Goal: Navigation & Orientation: Find specific page/section

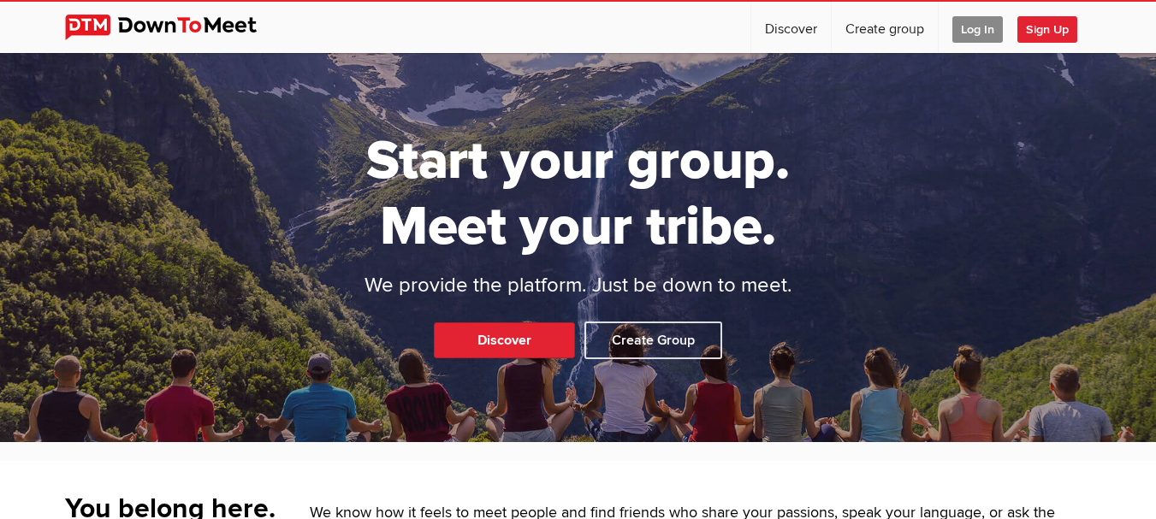
click at [977, 32] on span "Log In" at bounding box center [977, 29] width 50 height 27
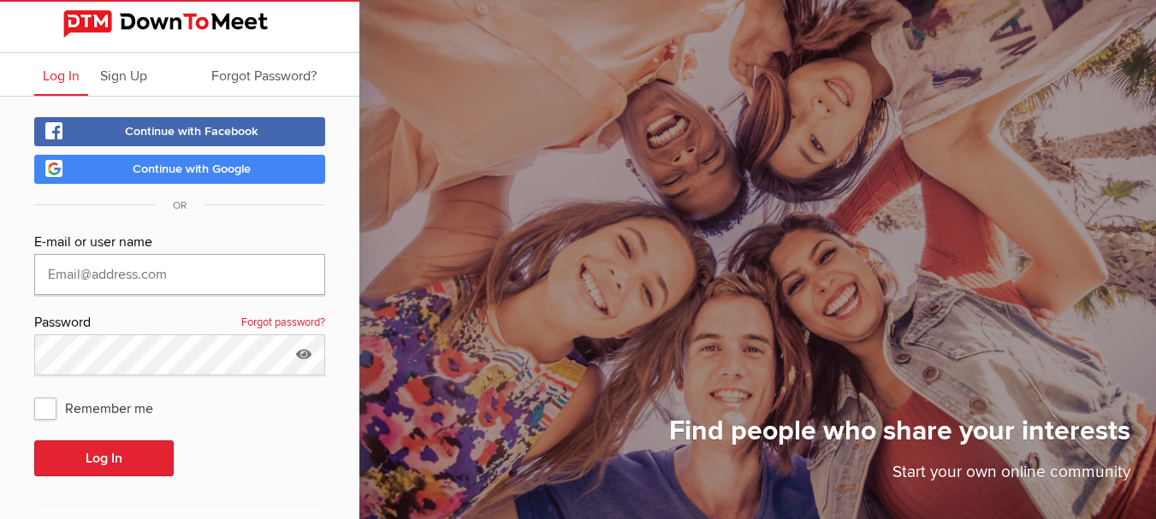
type input "[EMAIL_ADDRESS][DOMAIN_NAME]"
click at [44, 408] on span "Remember me" at bounding box center [102, 408] width 136 height 31
click at [34, 393] on input "Remember me" at bounding box center [33, 392] width 1 height 1
checkbox input "true"
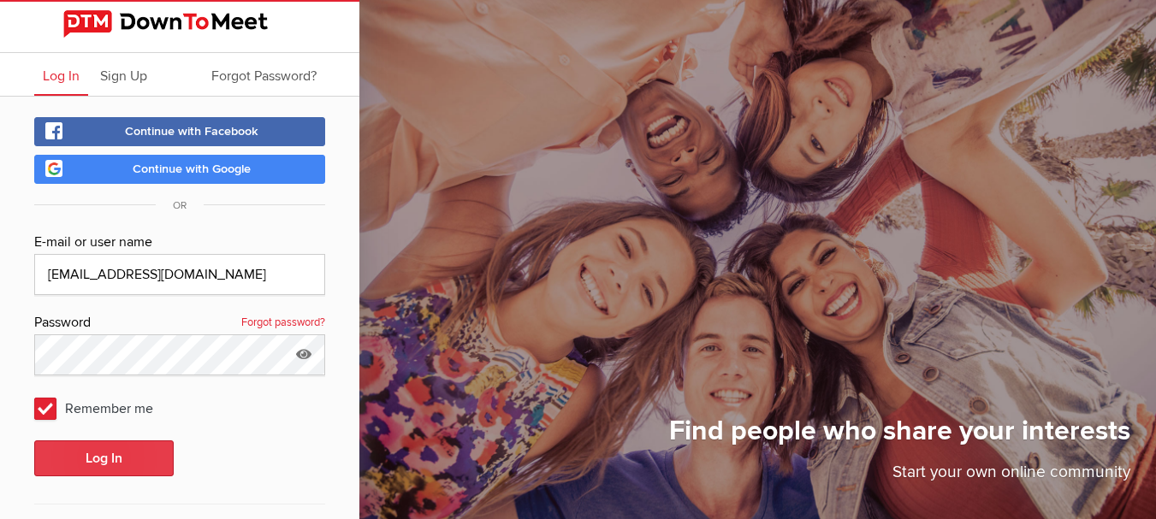
click at [78, 459] on button "Log In" at bounding box center [103, 459] width 139 height 36
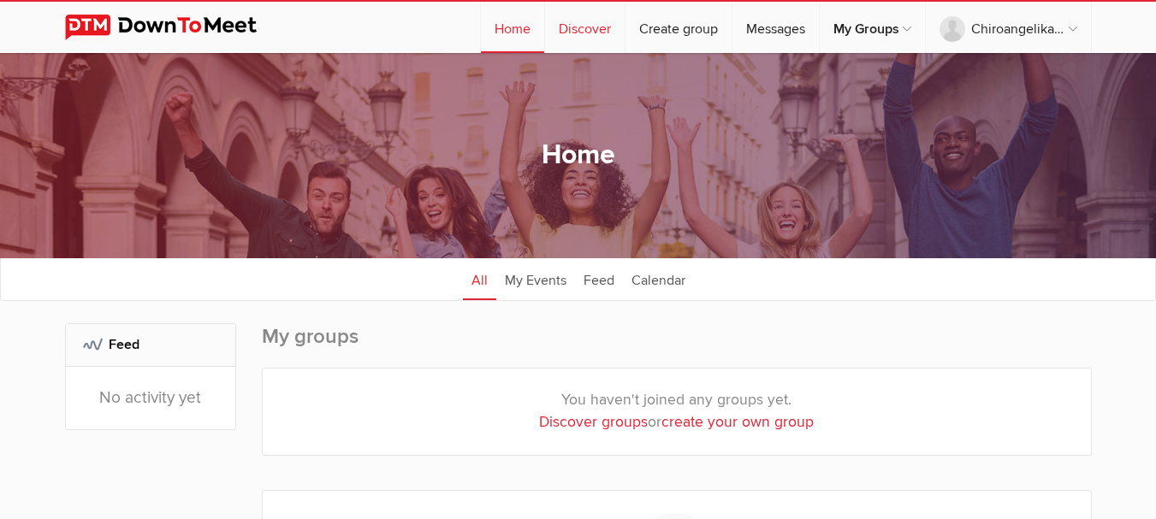
click at [583, 27] on link "Discover" at bounding box center [585, 27] width 80 height 51
select select "null"
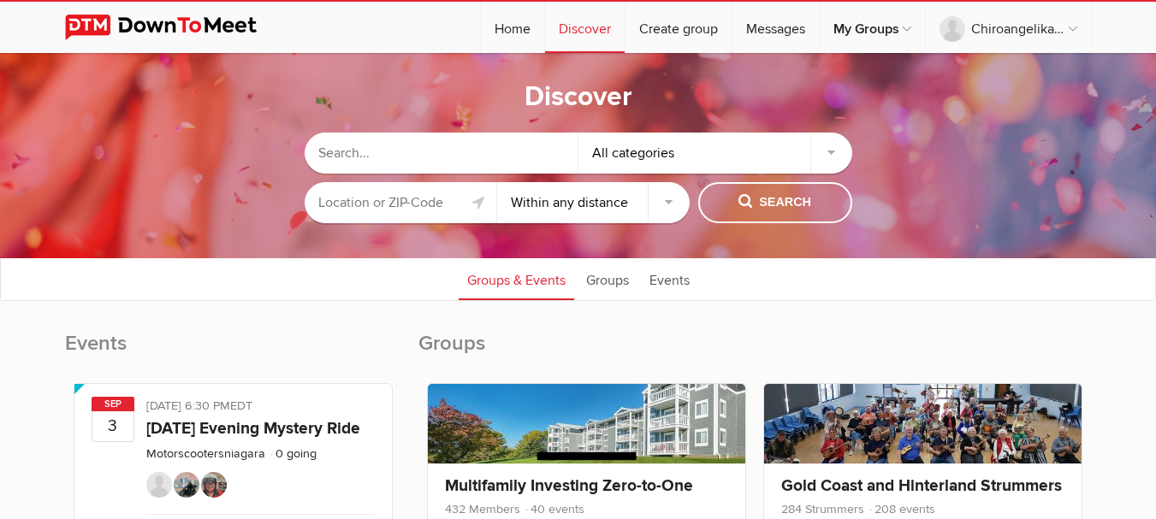
click at [565, 145] on input "text" at bounding box center [442, 153] width 274 height 41
type input "pints and [PERSON_NAME]"
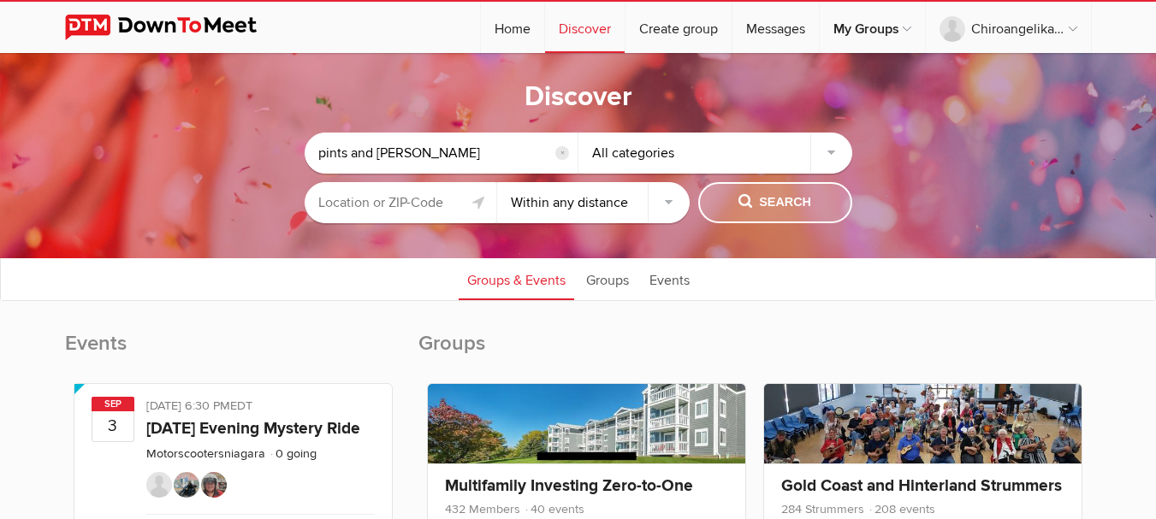
click at [791, 213] on button "Search" at bounding box center [775, 202] width 154 height 41
click at [767, 201] on span "Search" at bounding box center [774, 202] width 73 height 19
click at [833, 154] on div "All categories" at bounding box center [715, 153] width 274 height 41
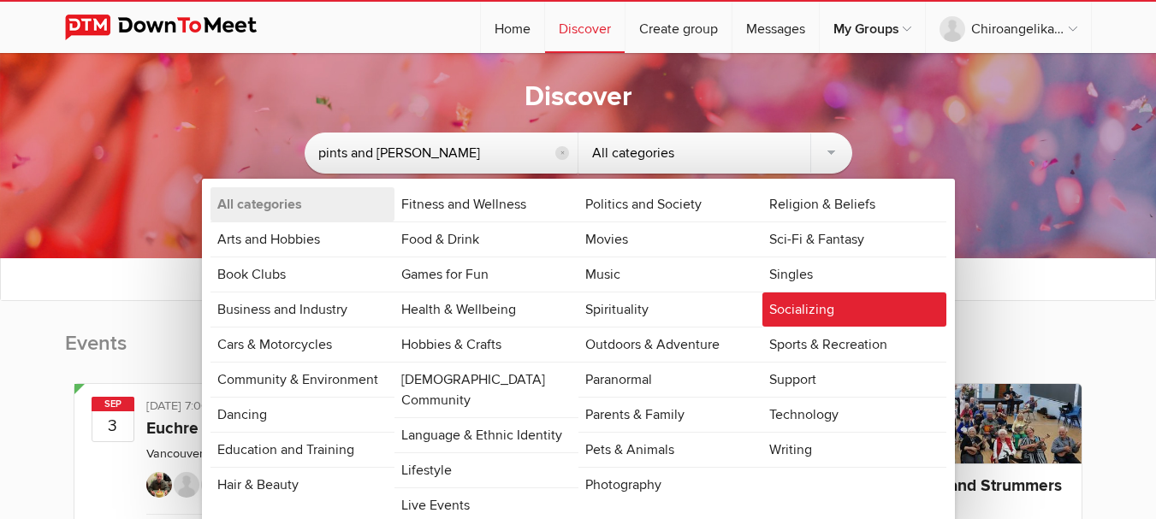
click at [791, 311] on link "Socializing" at bounding box center [854, 310] width 184 height 34
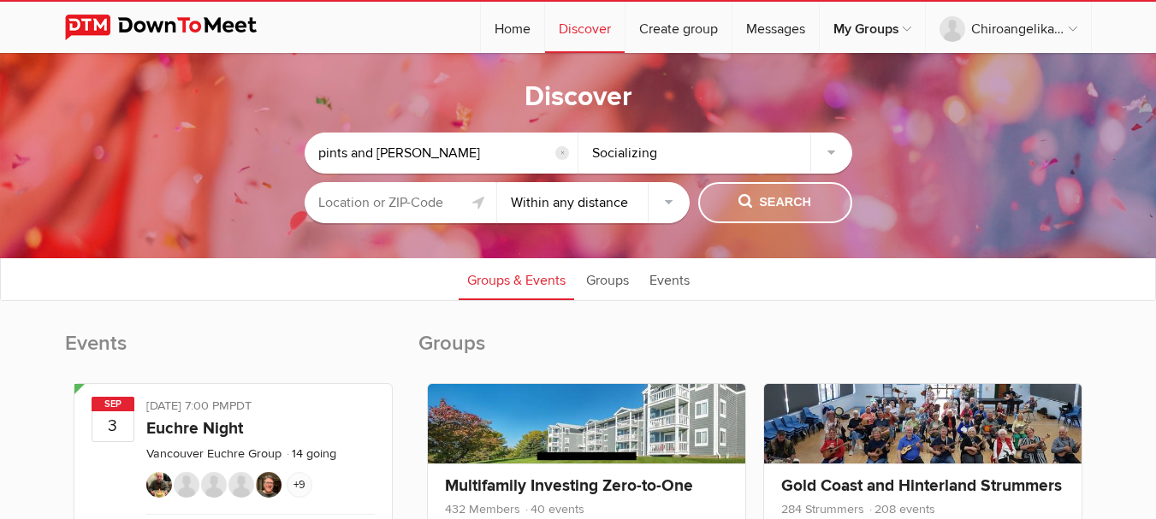
click at [730, 195] on button "Search" at bounding box center [775, 202] width 154 height 41
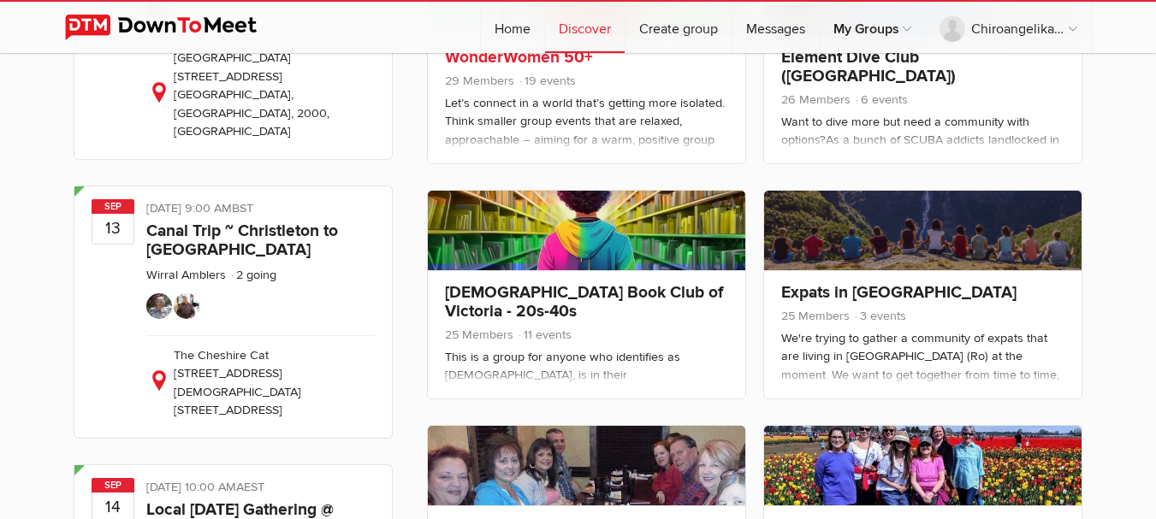
scroll to position [1454, 0]
